Goal: Task Accomplishment & Management: Manage account settings

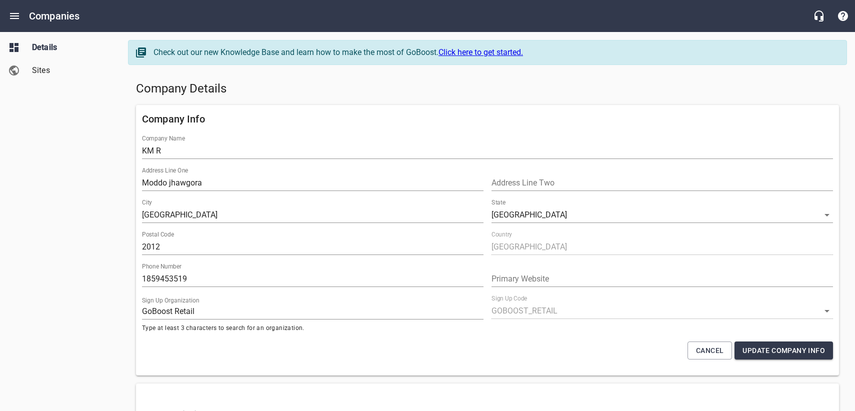
select select "4419"
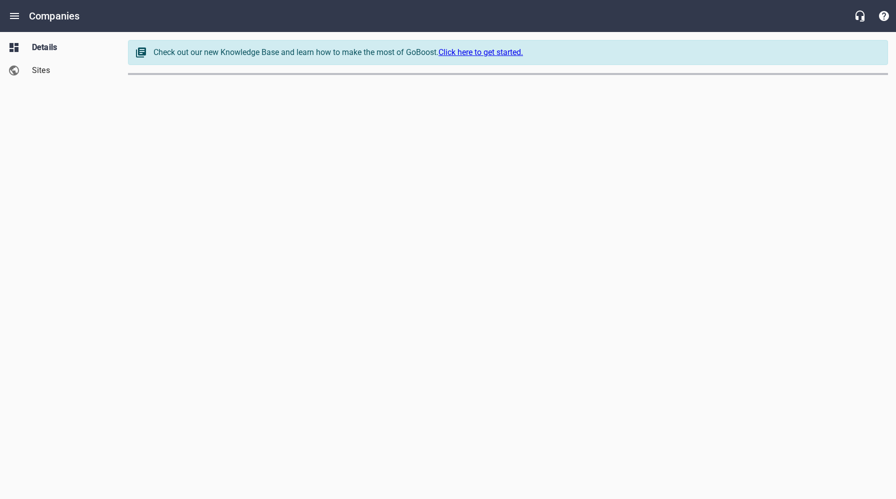
select select "[US_STATE]"
select select "62"
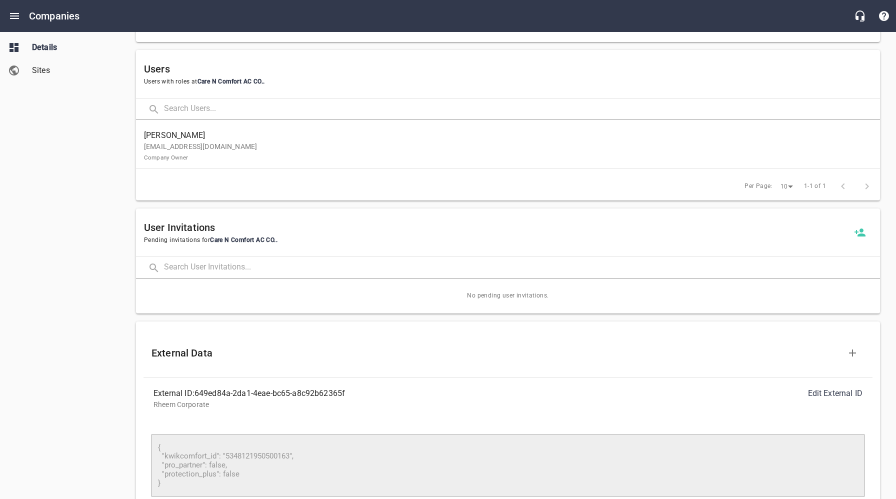
scroll to position [670, 0]
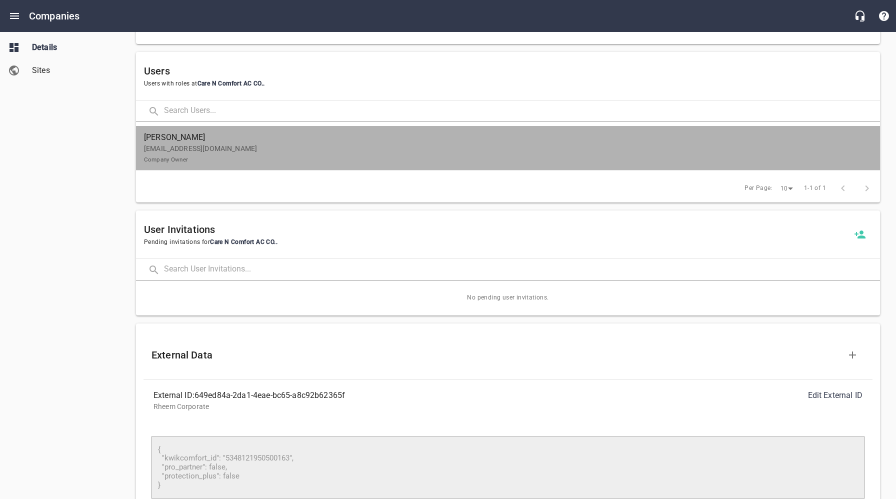
click at [217, 162] on p "[EMAIL_ADDRESS][DOMAIN_NAME] Company Owner" at bounding box center [504, 154] width 720 height 21
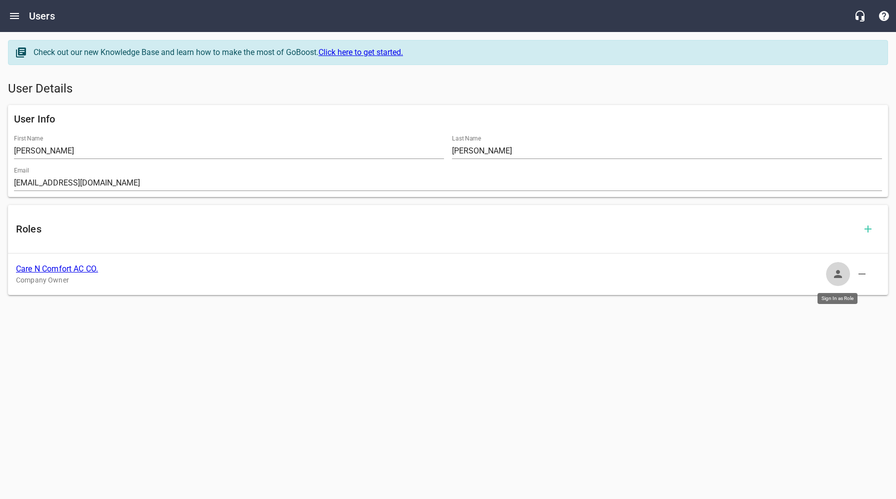
click at [838, 277] on icon "button" at bounding box center [838, 274] width 8 height 8
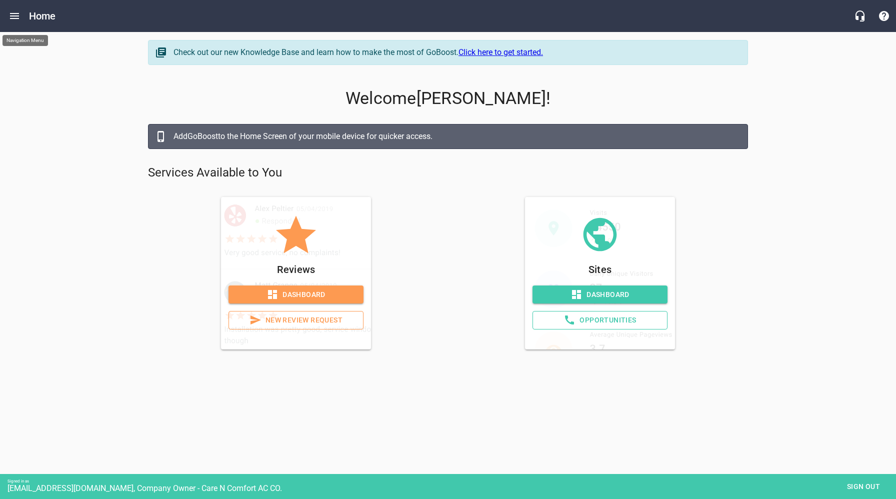
click at [15, 15] on icon "Open drawer" at bounding box center [15, 16] width 12 height 12
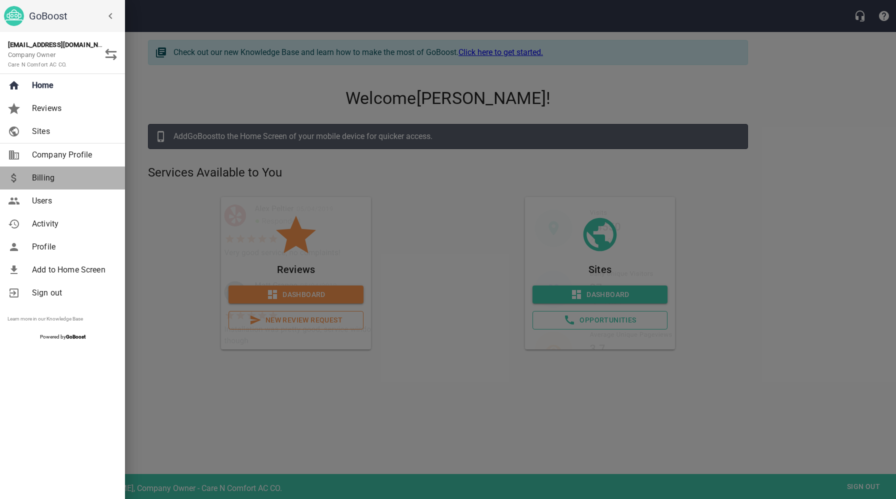
click at [54, 178] on span "Billing" at bounding box center [72, 178] width 81 height 12
